Goal: Download file/media

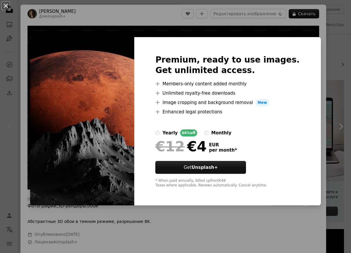
scroll to position [25, 0]
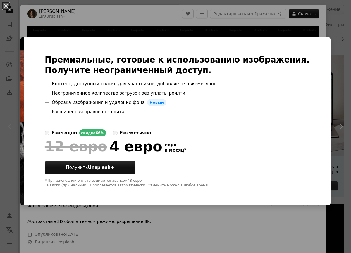
click at [24, 46] on img at bounding box center [21, 121] width 3 height 169
click at [8, 8] on button "An X shape" at bounding box center [5, 5] width 7 height 7
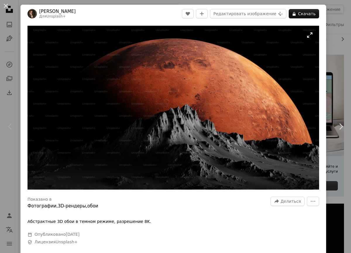
click at [115, 95] on img "Увеличить изображение" at bounding box center [174, 108] width 292 height 164
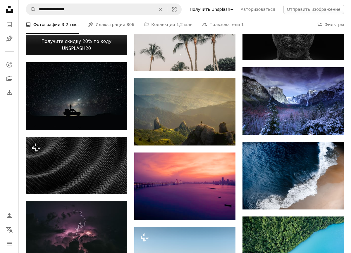
scroll to position [229, 0]
